Goal: Use online tool/utility: Utilize a website feature to perform a specific function

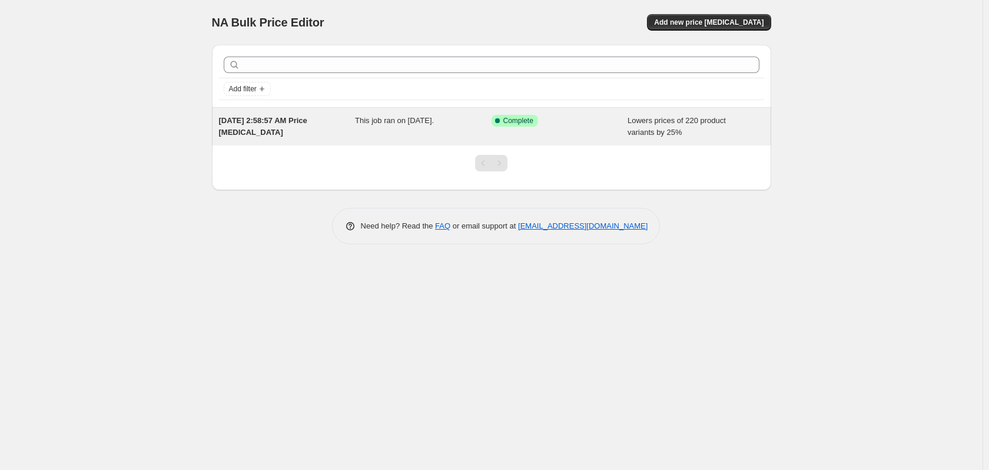
click at [665, 125] on div "Lowers prices of 220 product variants by 25%" at bounding box center [696, 127] width 137 height 24
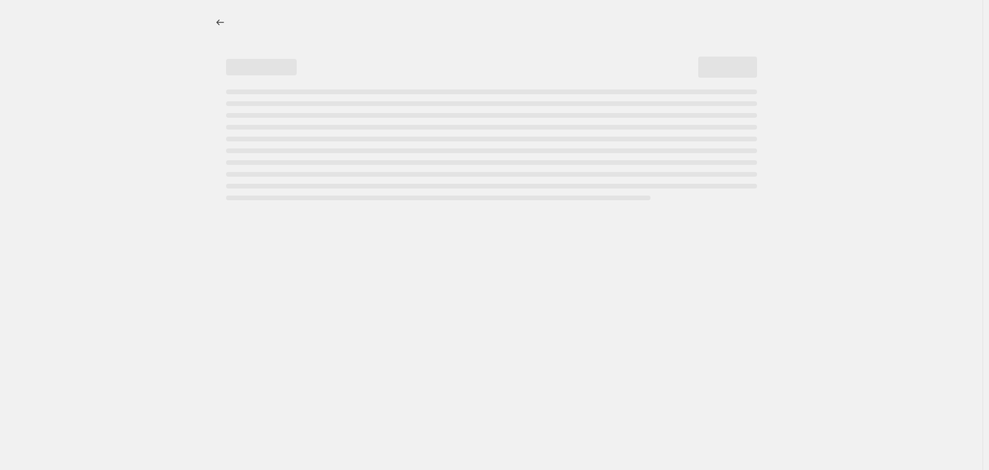
select select "percentage"
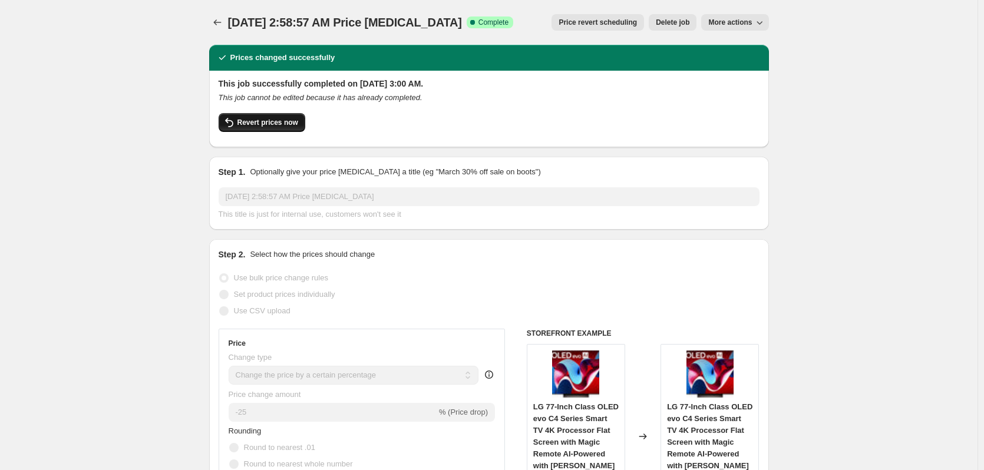
click at [283, 124] on span "Revert prices now" at bounding box center [267, 122] width 61 height 9
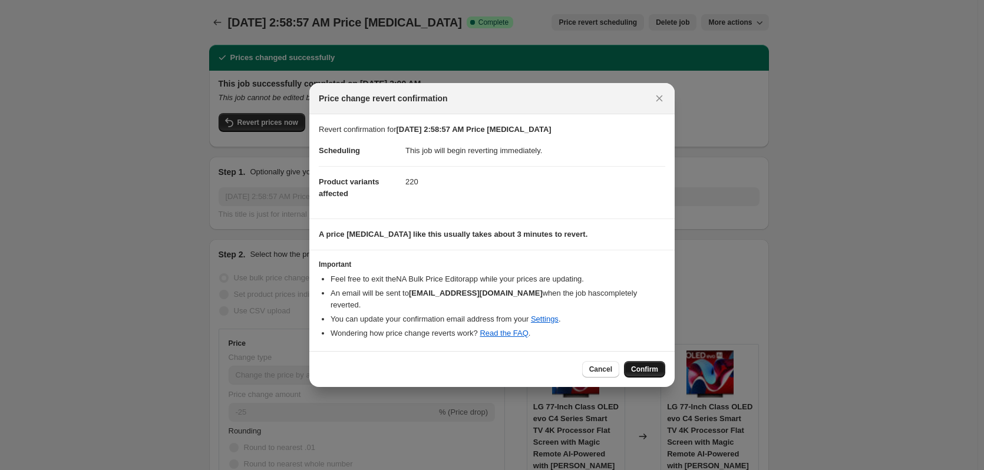
click at [650, 365] on span "Confirm" at bounding box center [644, 369] width 27 height 9
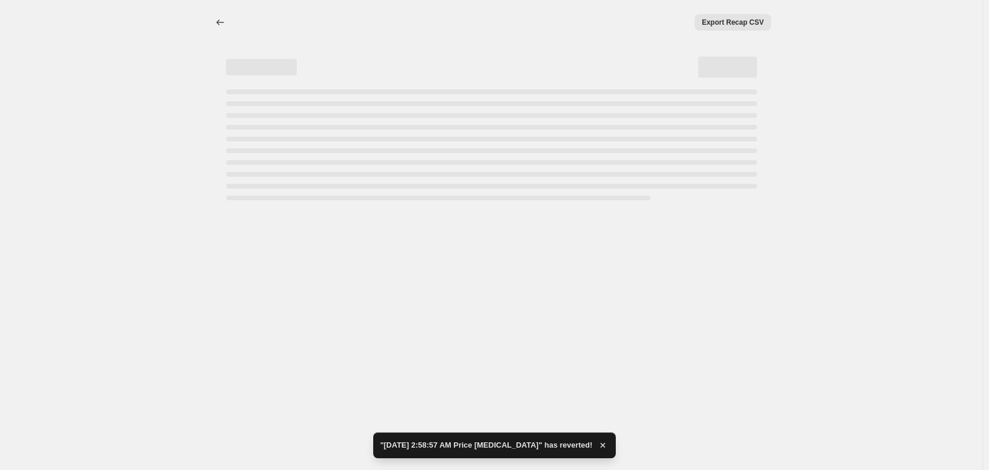
select select "percentage"
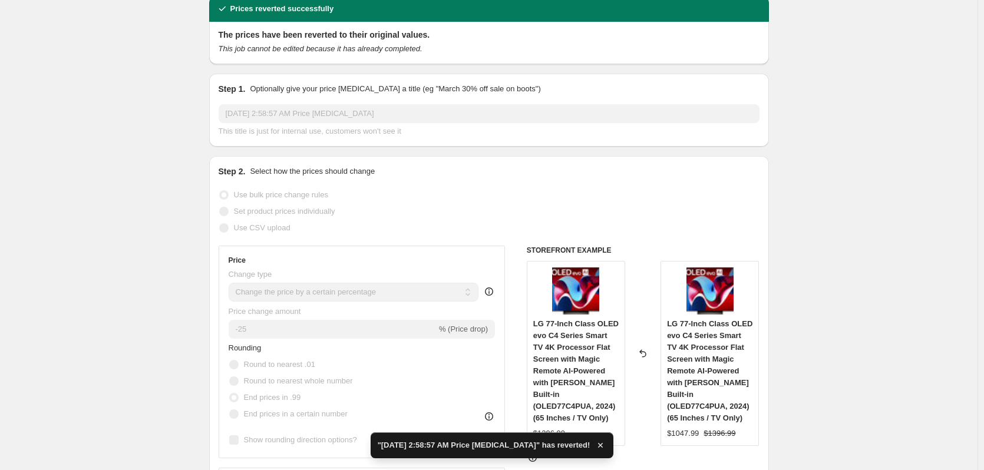
scroll to position [236, 0]
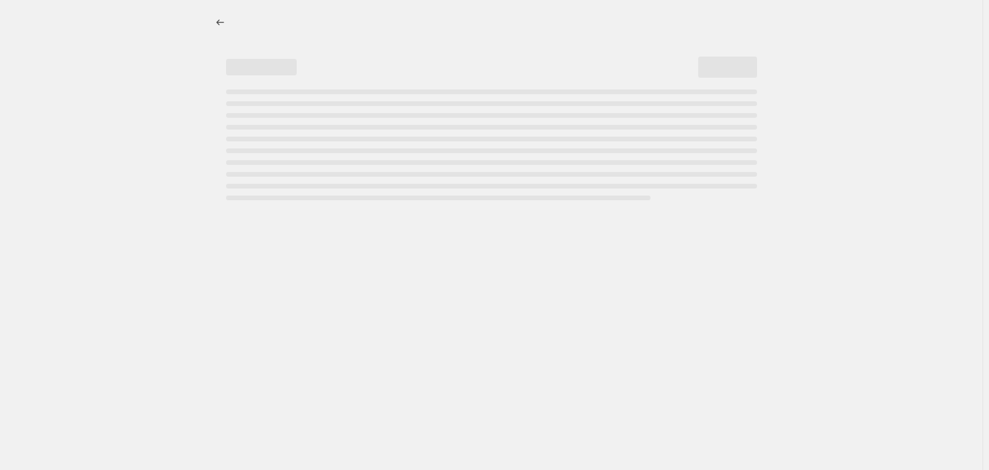
select select "percentage"
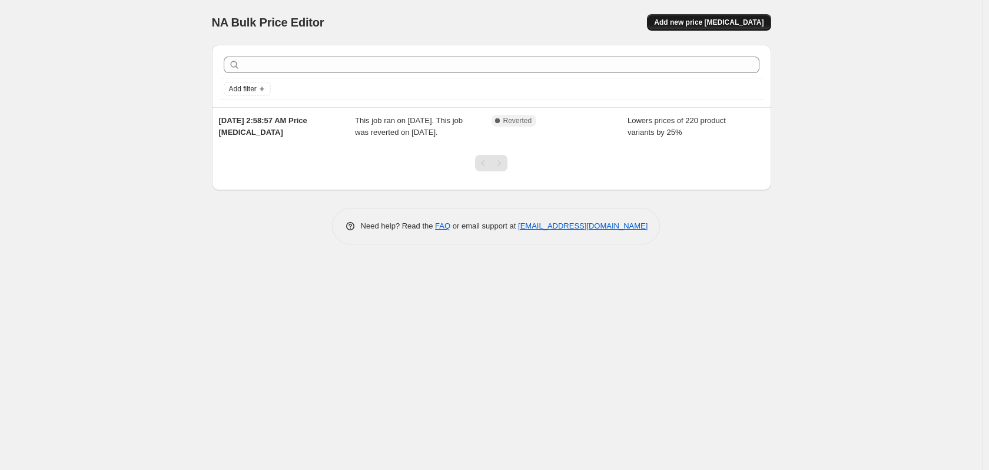
click at [721, 22] on span "Add new price change job" at bounding box center [709, 22] width 110 height 9
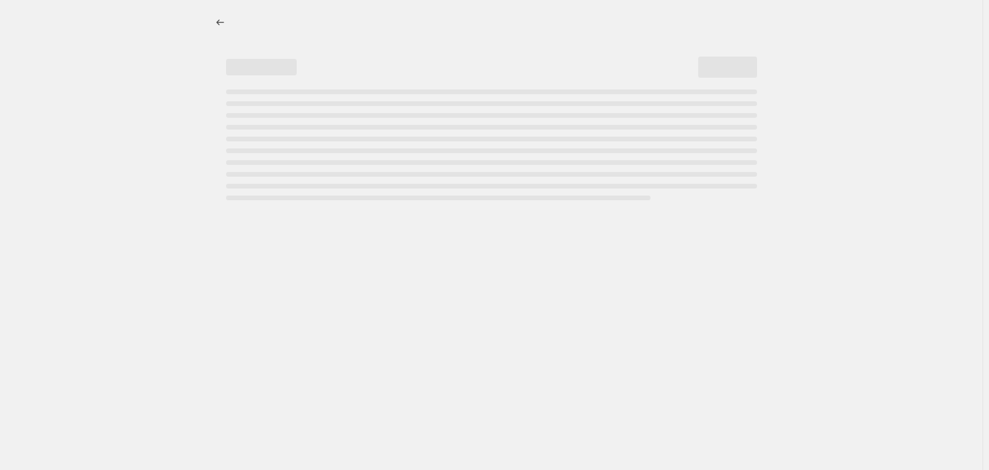
select select "percentage"
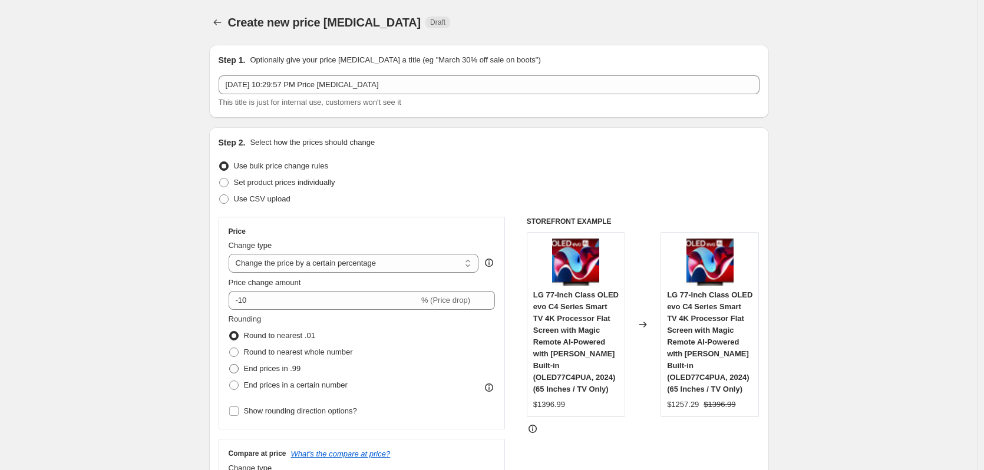
click at [283, 365] on span "End prices in .99" at bounding box center [272, 368] width 57 height 9
click at [230, 365] on input "End prices in .99" at bounding box center [229, 364] width 1 height 1
radio input "true"
click at [349, 302] on input "-10" at bounding box center [324, 300] width 190 height 19
type input "-1"
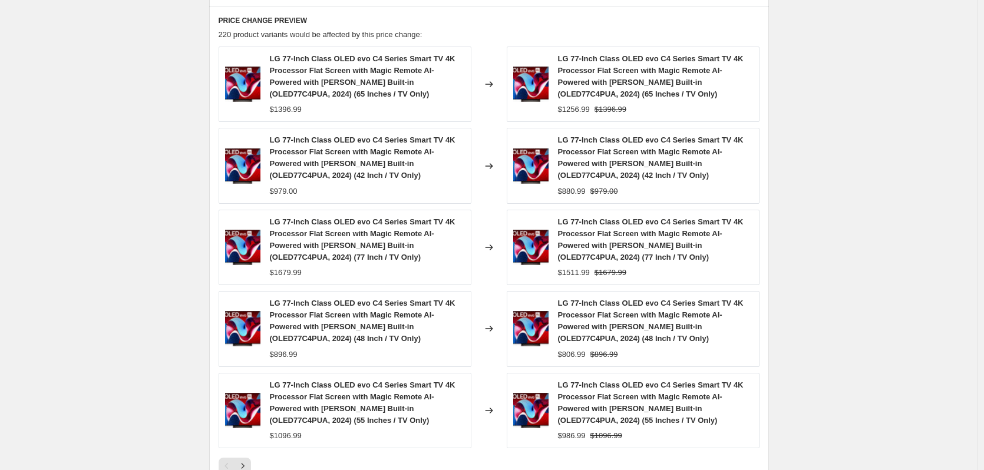
scroll to position [825, 0]
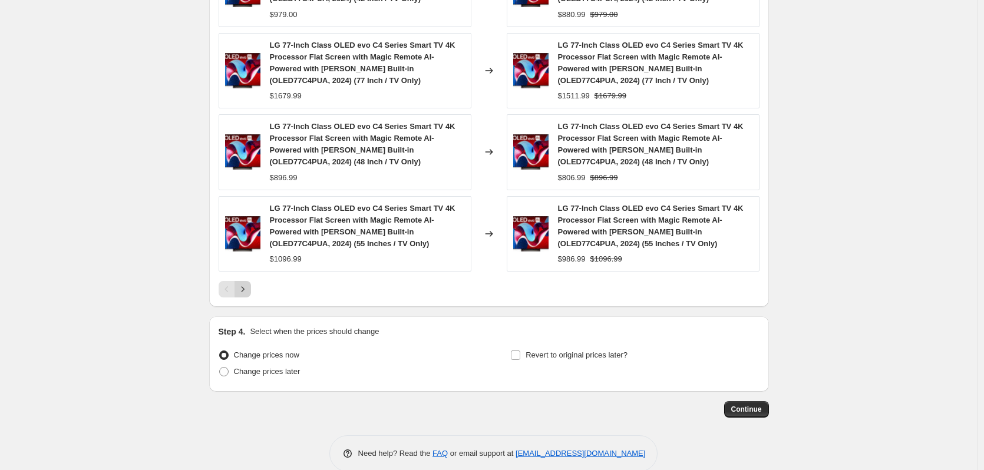
type input "-45"
click at [243, 294] on icon "Next" at bounding box center [243, 289] width 12 height 12
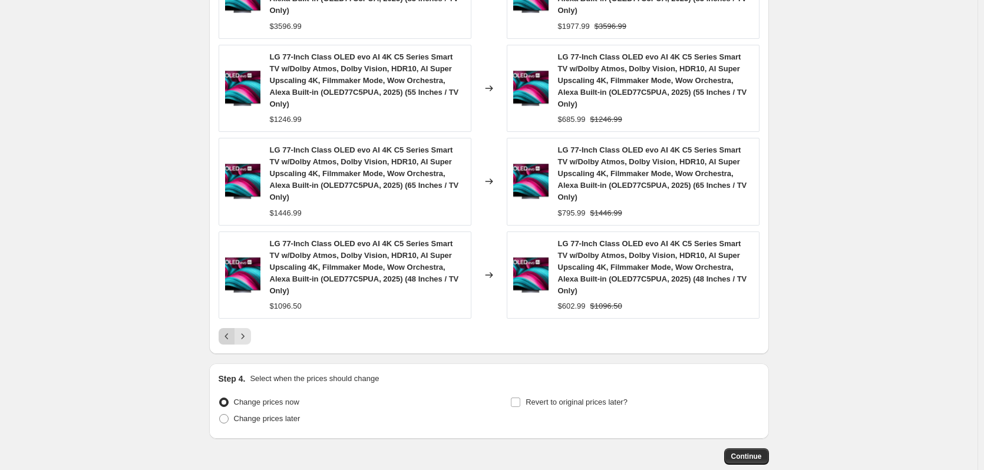
click at [225, 330] on icon "Previous" at bounding box center [227, 336] width 12 height 12
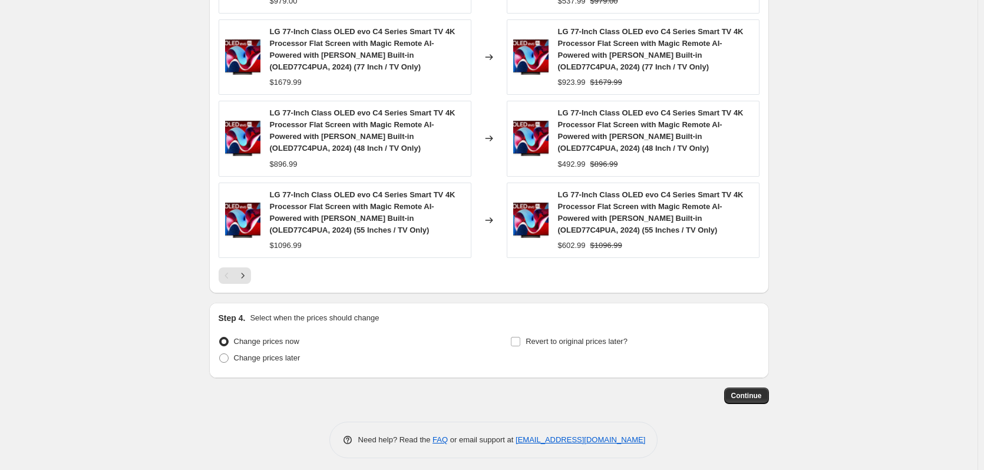
scroll to position [844, 0]
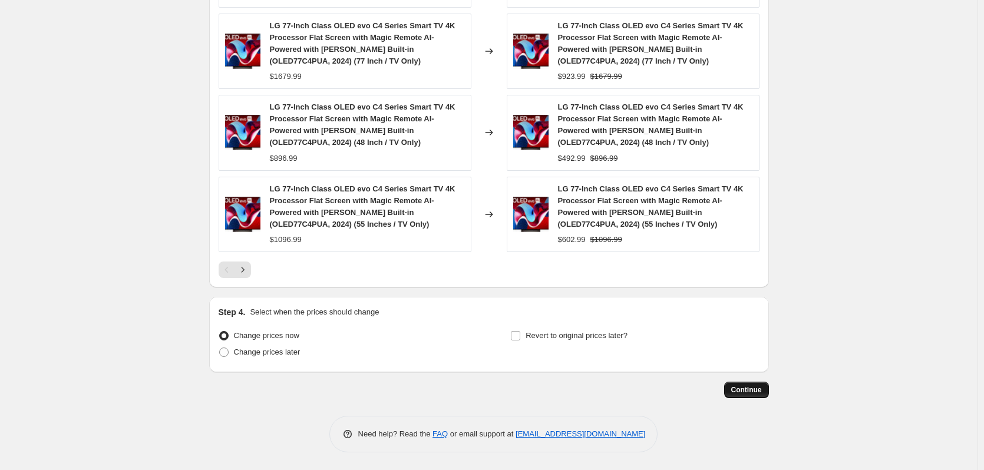
click at [759, 388] on span "Continue" at bounding box center [746, 389] width 31 height 9
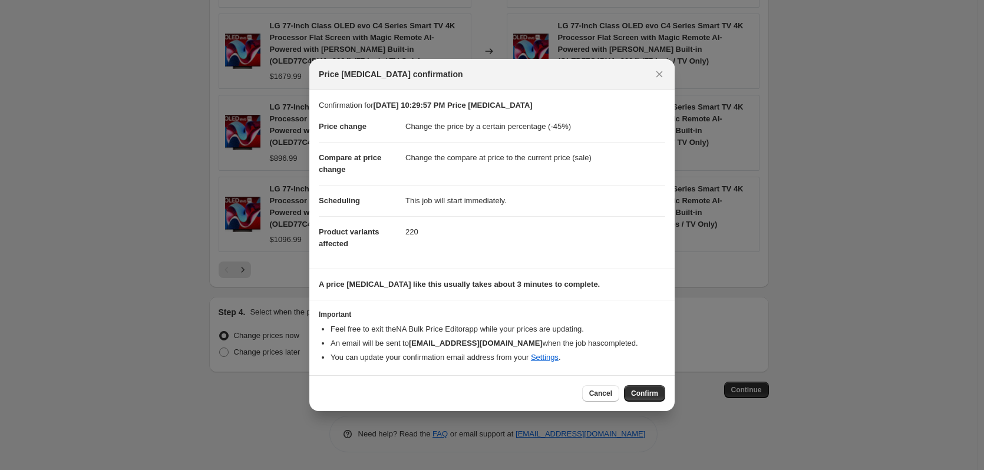
click at [654, 389] on button "Confirm" at bounding box center [644, 393] width 41 height 16
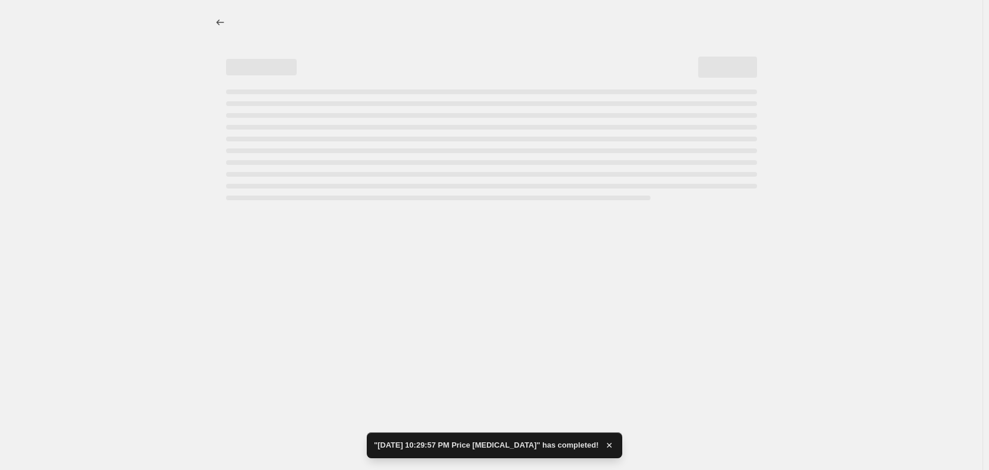
select select "percentage"
